Goal: Task Accomplishment & Management: Use online tool/utility

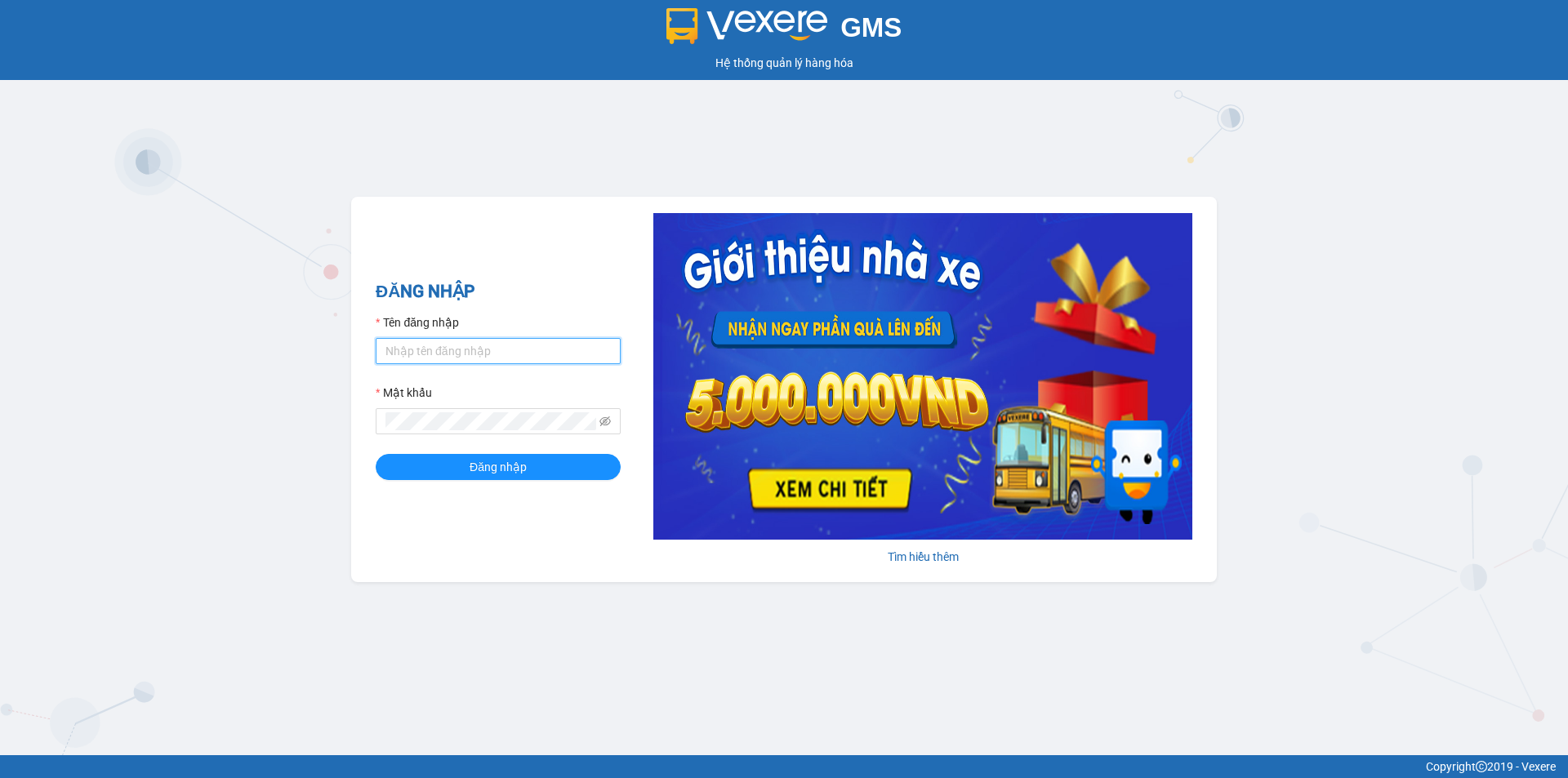
click at [511, 338] on input "Tên đăng nhập" at bounding box center [498, 351] width 245 height 26
type input "lttthao.ducphatth"
click at [376, 454] on button "Đăng nhập" at bounding box center [498, 466] width 245 height 26
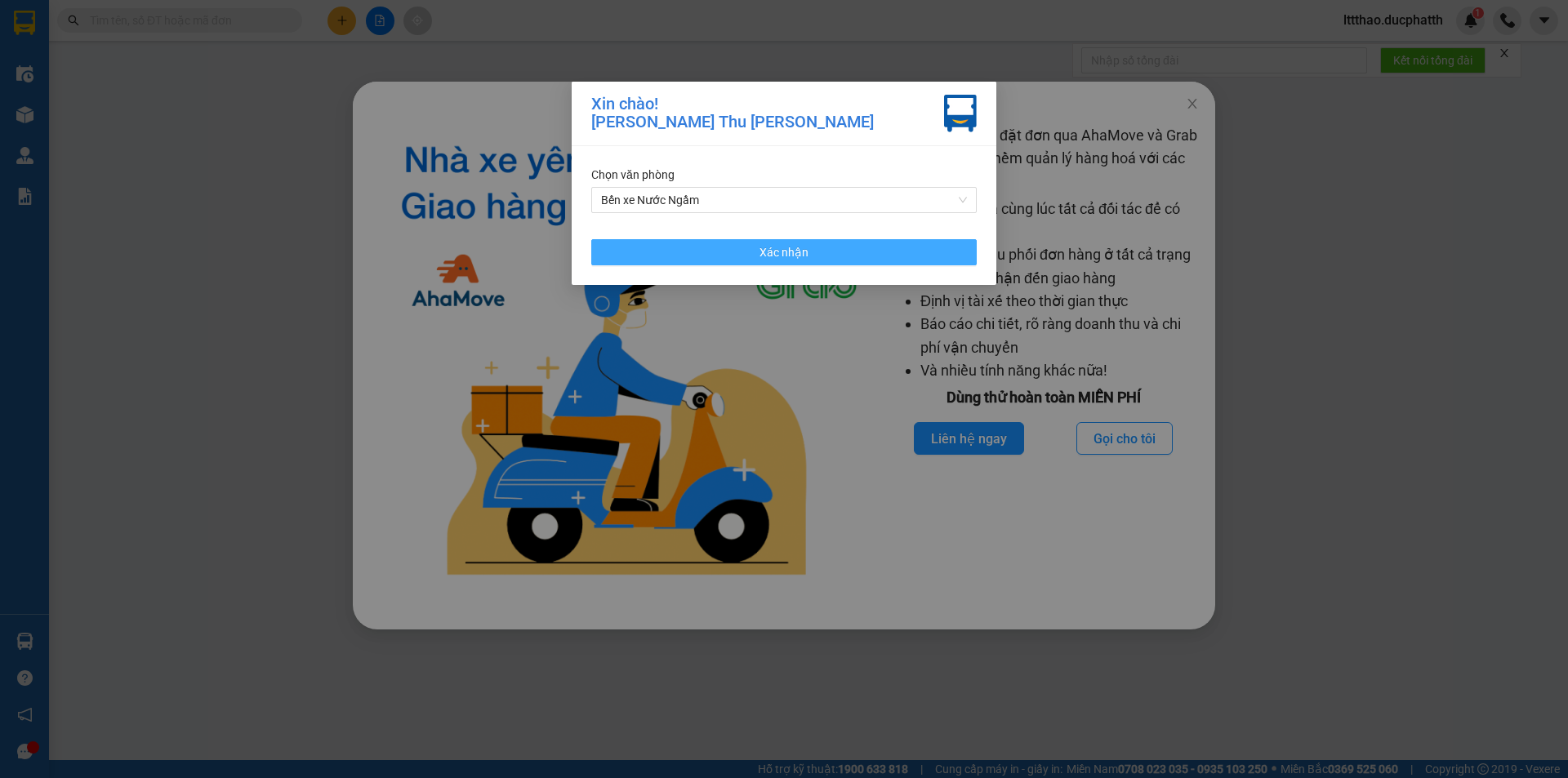
click at [851, 261] on button "Xác nhận" at bounding box center [784, 251] width 386 height 26
